Goal: Information Seeking & Learning: Learn about a topic

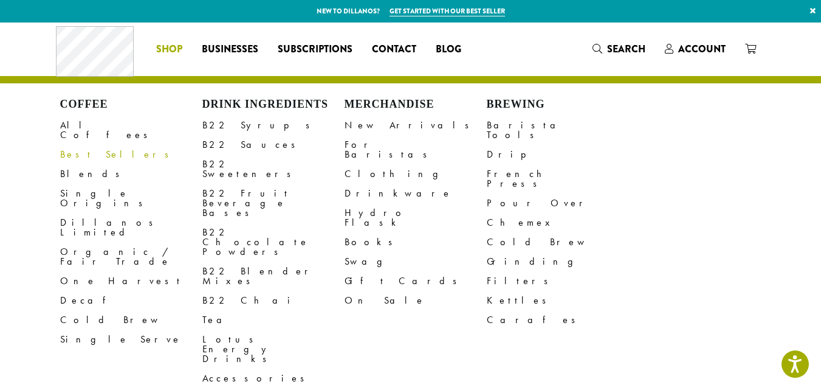
click at [89, 145] on link "Best Sellers" at bounding box center [131, 154] width 142 height 19
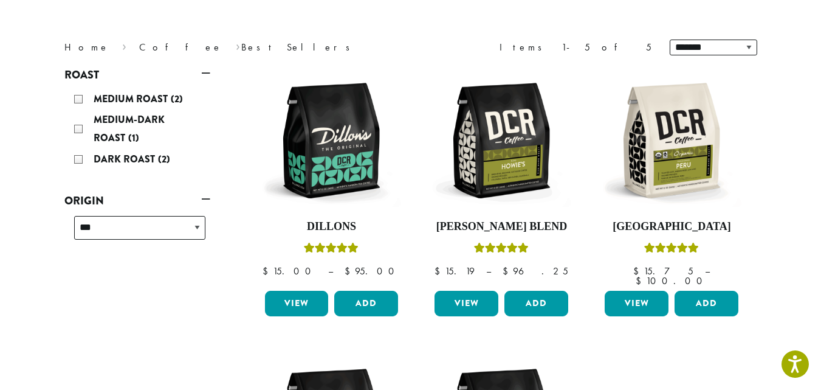
scroll to position [146, 0]
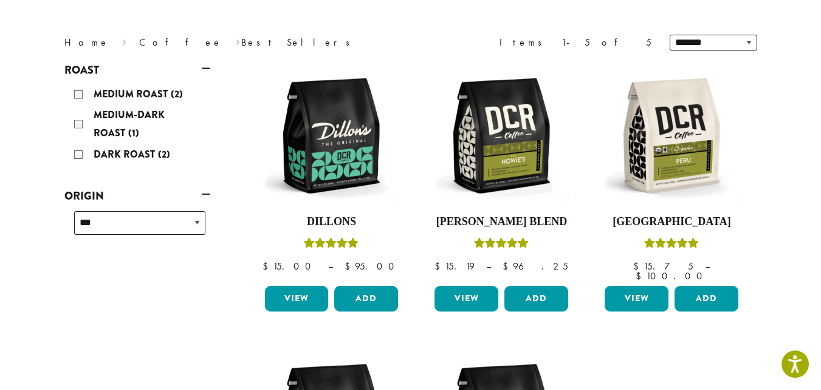
drag, startPoint x: 825, startPoint y: 81, endPoint x: 820, endPoint y: 136, distance: 54.3
click at [820, 136] on section "**********" at bounding box center [410, 288] width 821 height 823
click at [662, 161] on img at bounding box center [672, 136] width 140 height 140
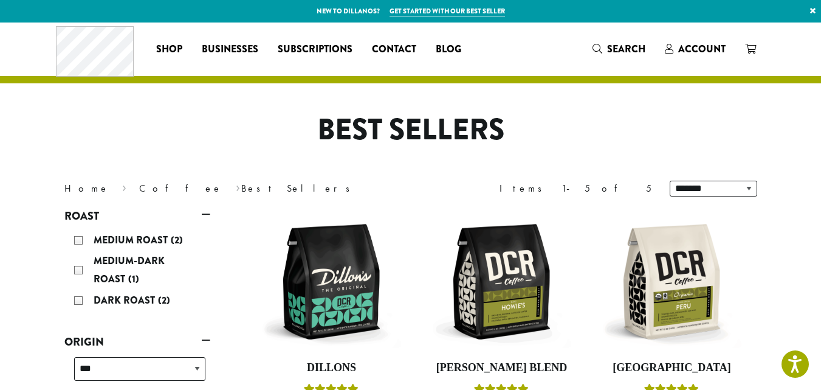
click at [245, 126] on h1 "Best Sellers" at bounding box center [410, 129] width 711 height 35
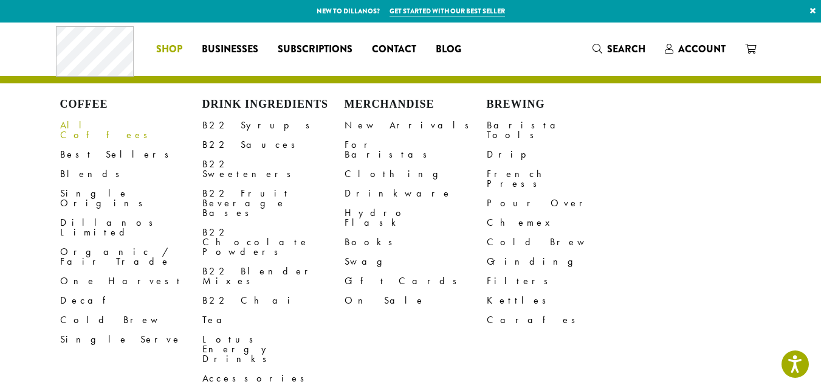
click at [93, 125] on link "All Coffees" at bounding box center [131, 130] width 142 height 29
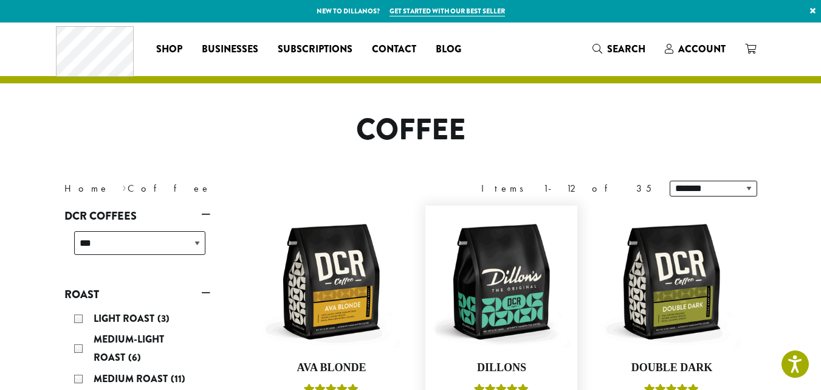
click at [431, 206] on figure "**********" at bounding box center [502, 335] width 152 height 258
click at [365, 176] on div "**********" at bounding box center [411, 188] width 730 height 34
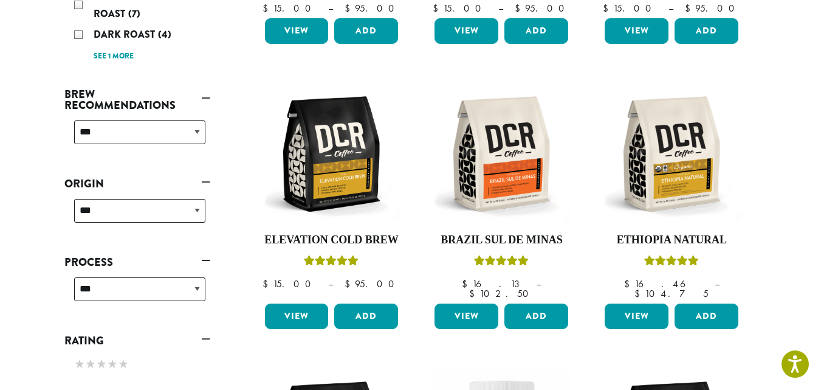
scroll to position [401, 0]
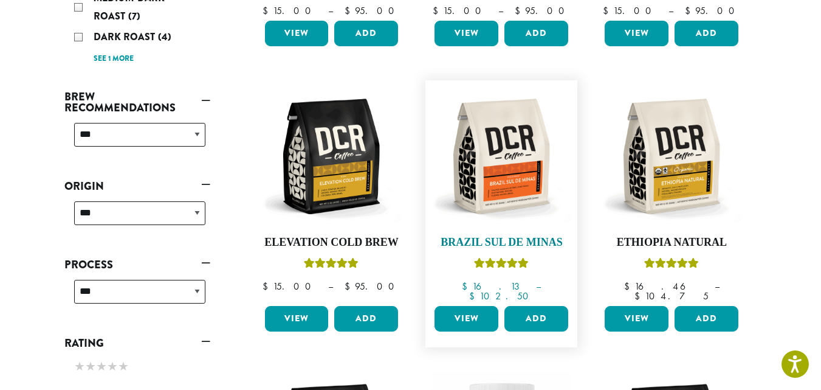
click at [499, 159] on img at bounding box center [502, 156] width 140 height 140
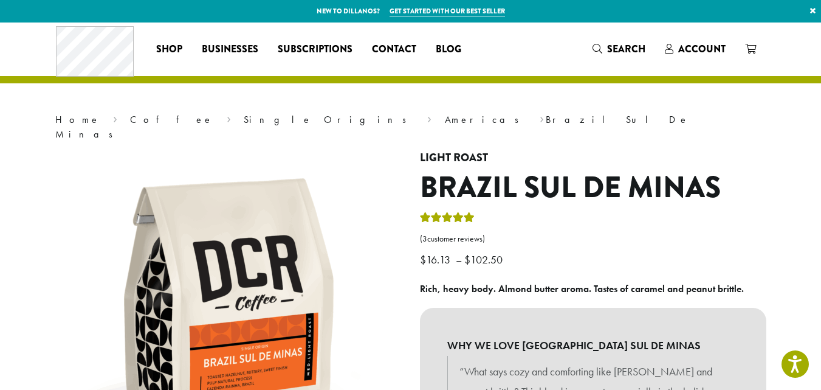
drag, startPoint x: 55, startPoint y: 24, endPoint x: 41, endPoint y: 176, distance: 152.7
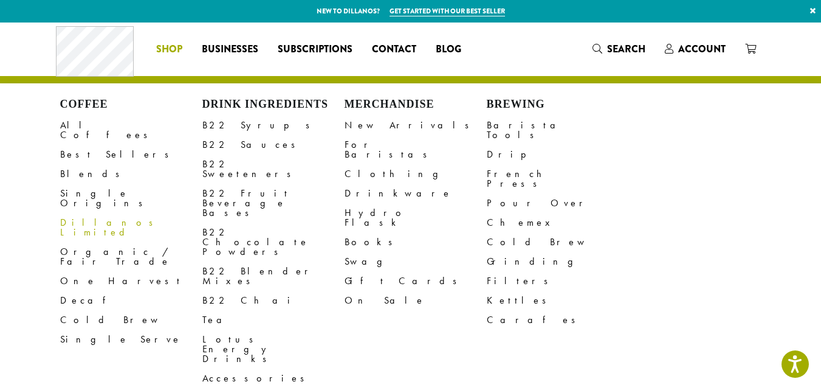
click at [73, 213] on link "Dillanos Limited" at bounding box center [131, 227] width 142 height 29
click at [92, 184] on link "Single Origins" at bounding box center [131, 198] width 142 height 29
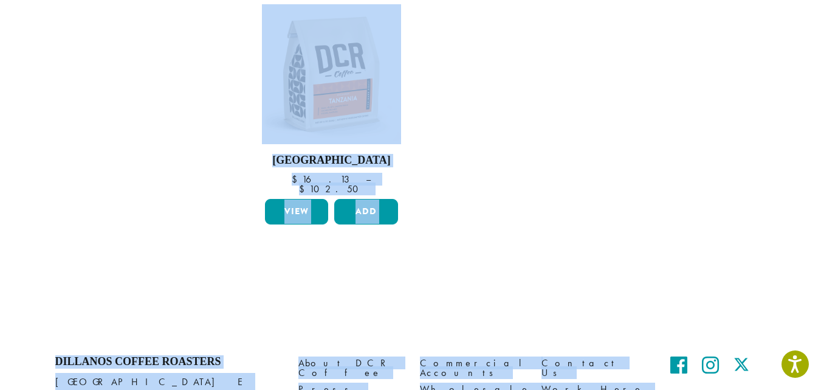
scroll to position [1067, 0]
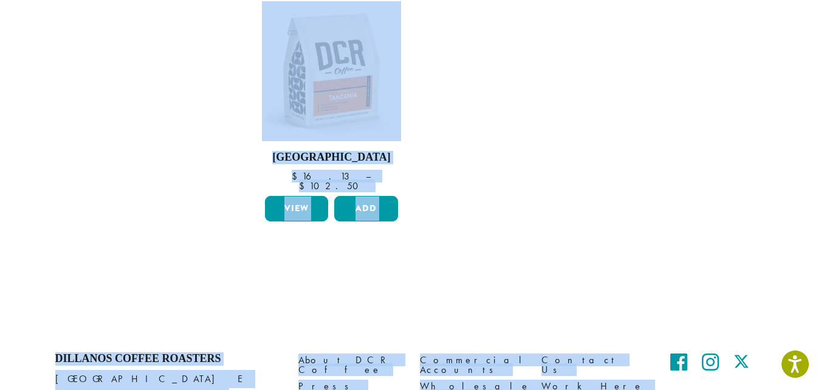
drag, startPoint x: 238, startPoint y: 63, endPoint x: 714, endPoint y: 371, distance: 566.9
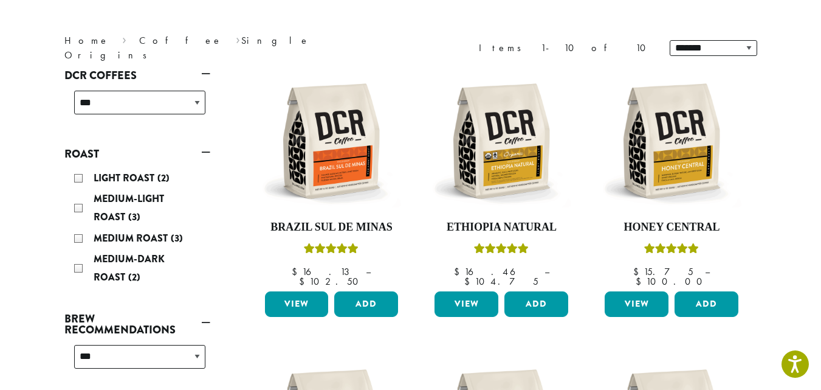
scroll to position [0, 0]
